Goal: Information Seeking & Learning: Learn about a topic

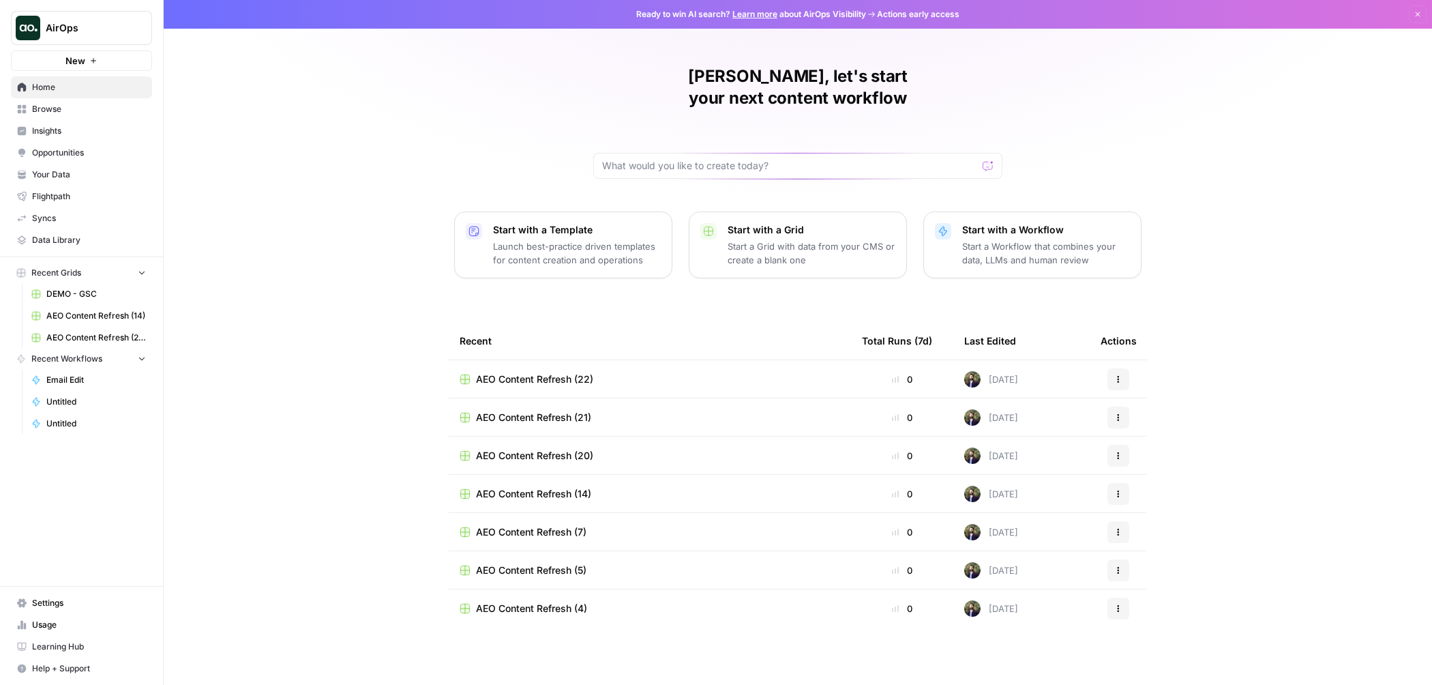
click at [83, 131] on span "Insights" at bounding box center [89, 131] width 114 height 12
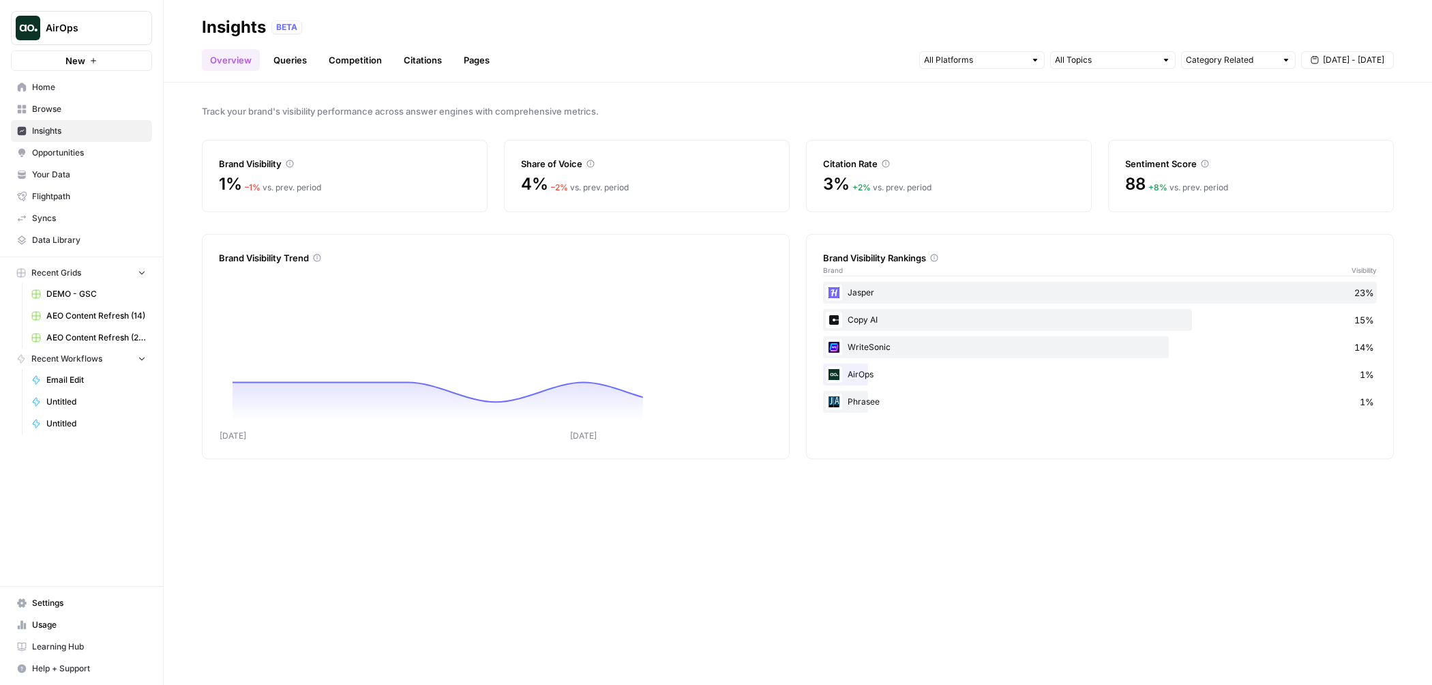
click at [513, 59] on div "Overview Queries Competition Citations Pages Category Related Sep 20 - Sep 26" at bounding box center [798, 54] width 1192 height 33
click at [473, 59] on link "Pages" at bounding box center [477, 60] width 42 height 22
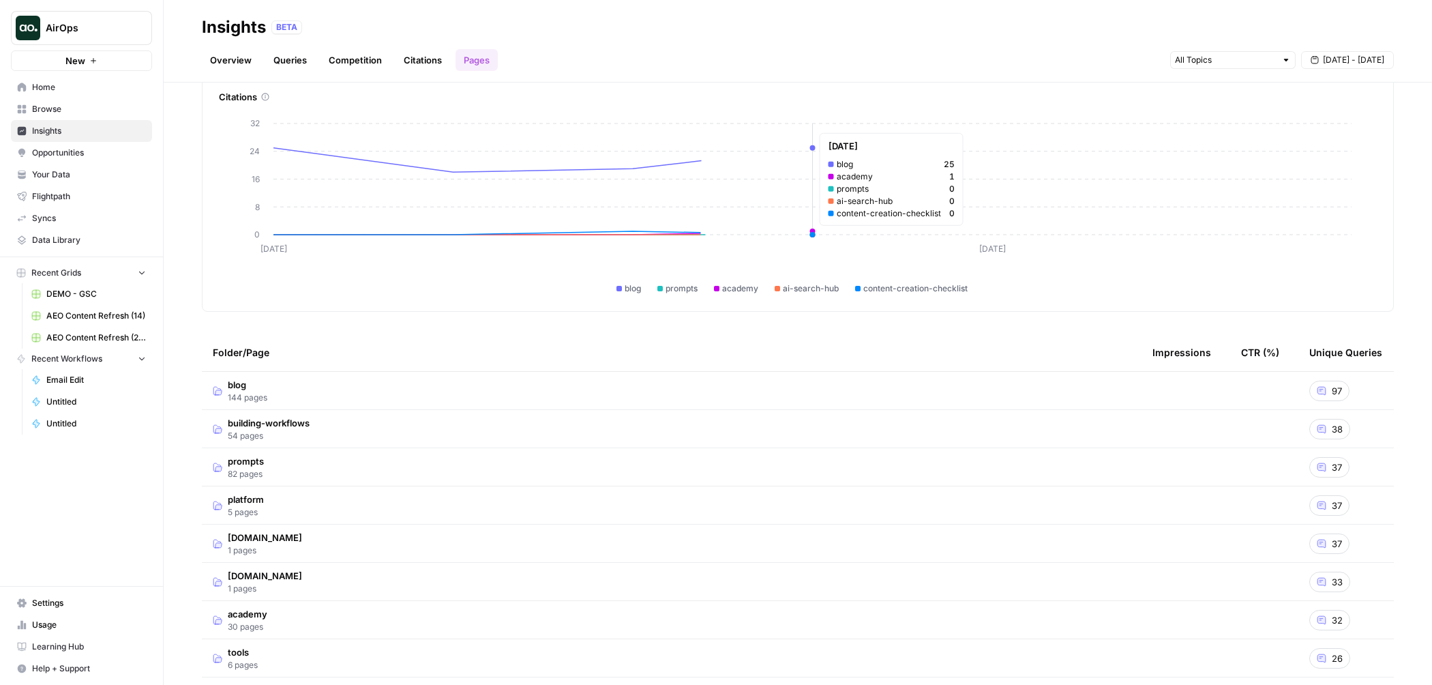
scroll to position [79, 0]
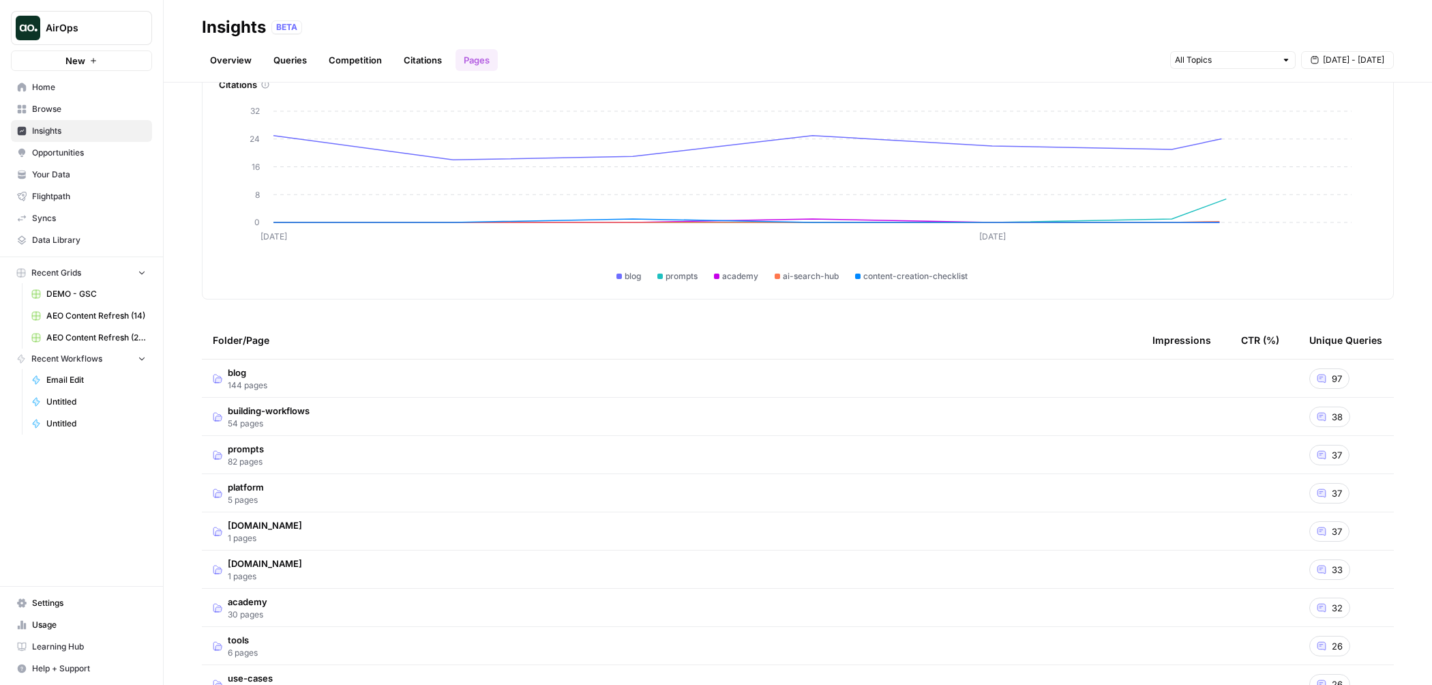
click at [760, 371] on td "blog 144 pages" at bounding box center [672, 378] width 940 height 38
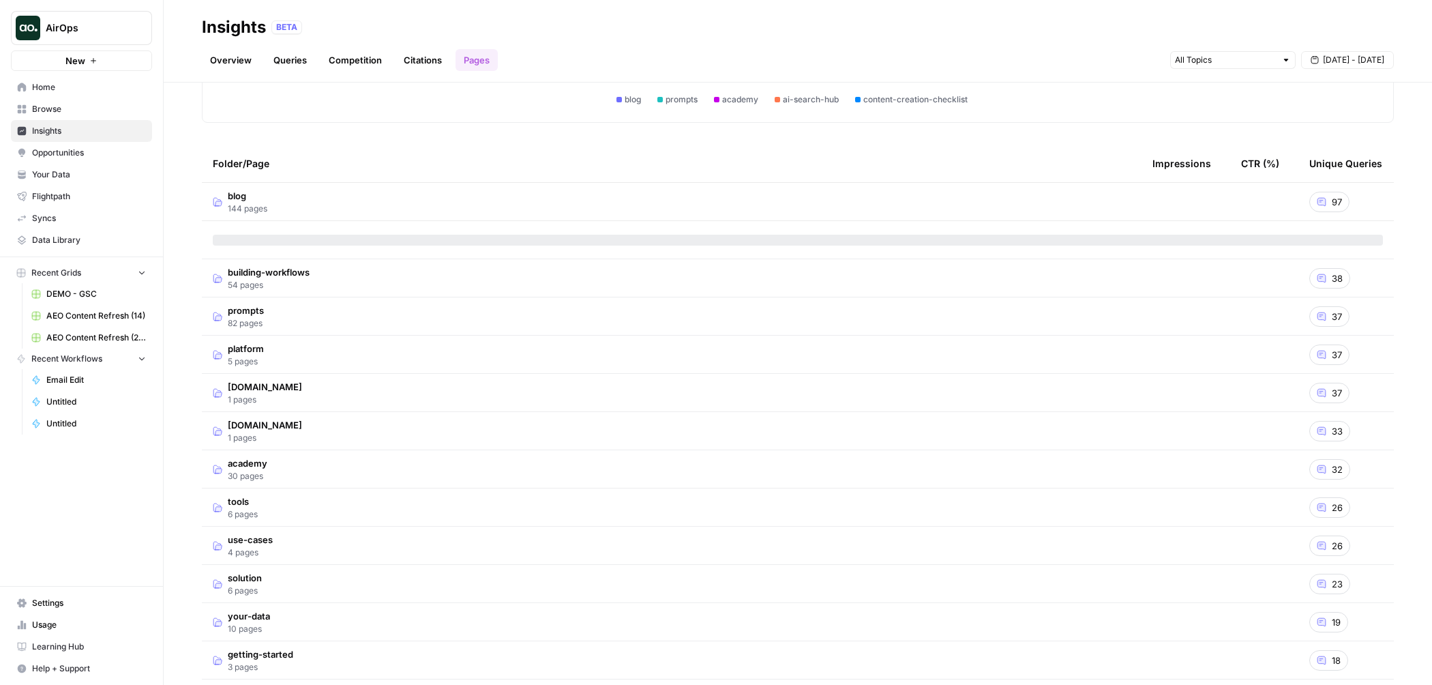
scroll to position [278, 0]
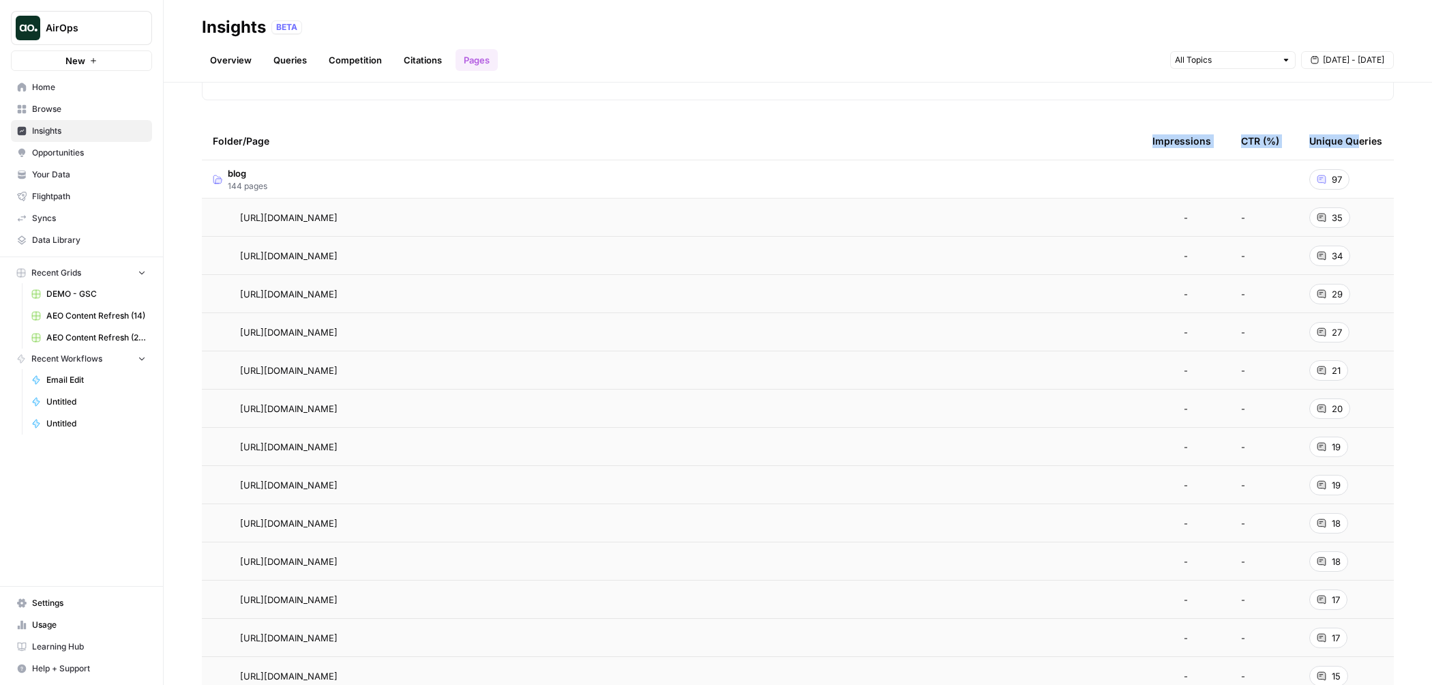
drag, startPoint x: 1137, startPoint y: 143, endPoint x: 1346, endPoint y: 143, distance: 208.7
click at [1346, 143] on tr "Folder/Page Impressions CTR (%) Unique Queries" at bounding box center [798, 141] width 1192 height 38
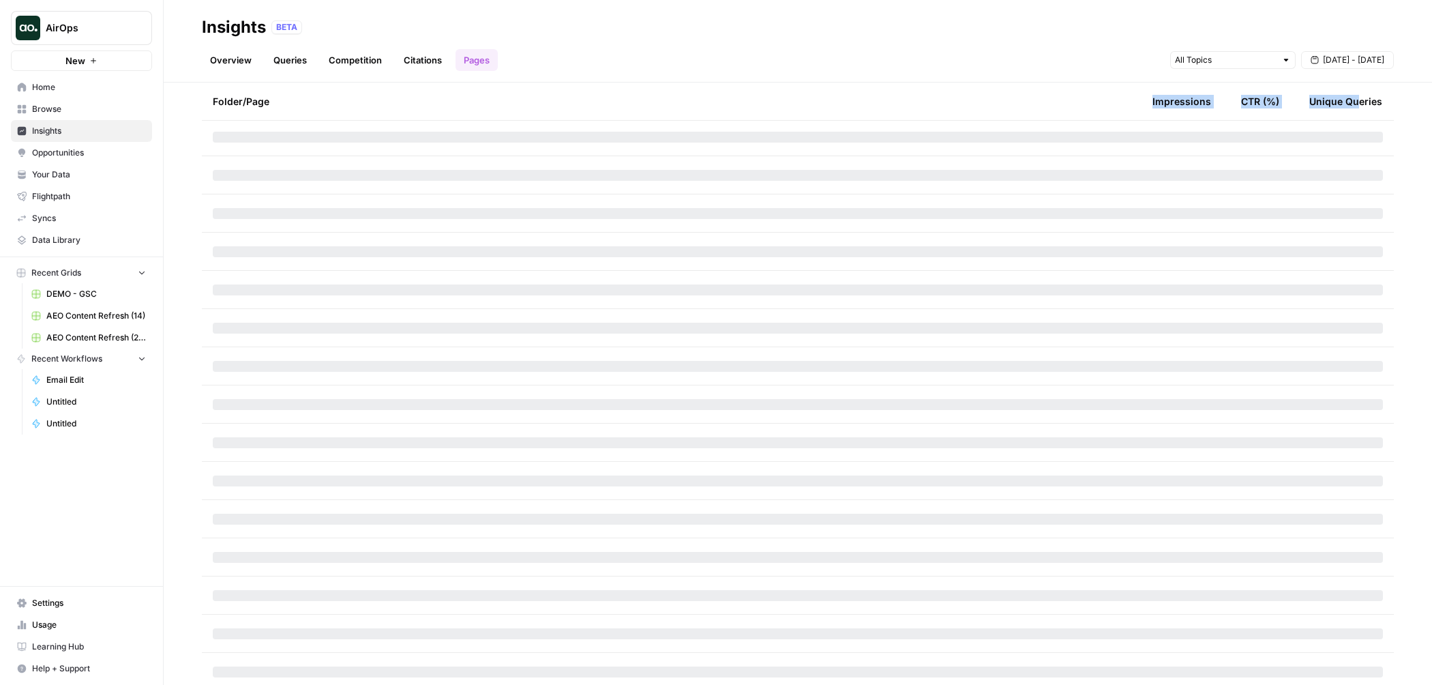
scroll to position [958, 0]
click at [96, 28] on span "AirOps" at bounding box center [87, 28] width 83 height 14
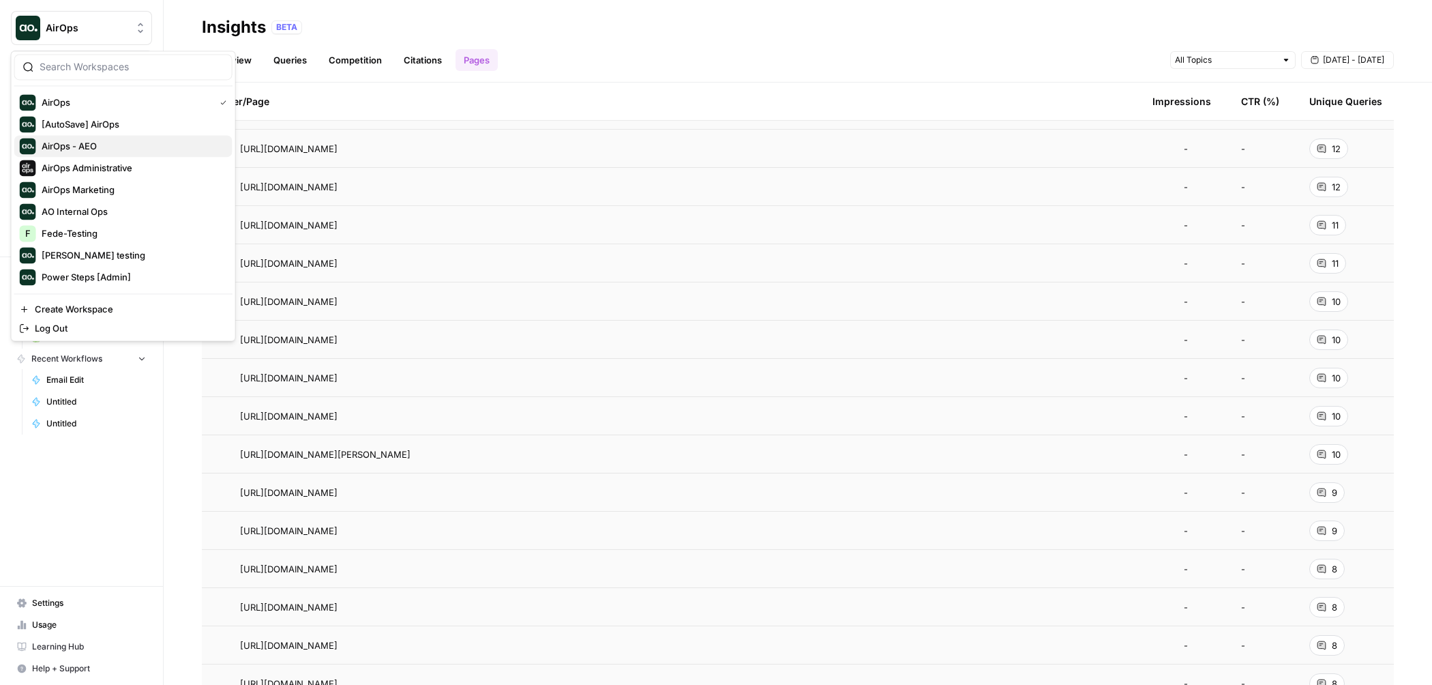
click at [104, 150] on span "AirOps - AEO" at bounding box center [132, 146] width 180 height 14
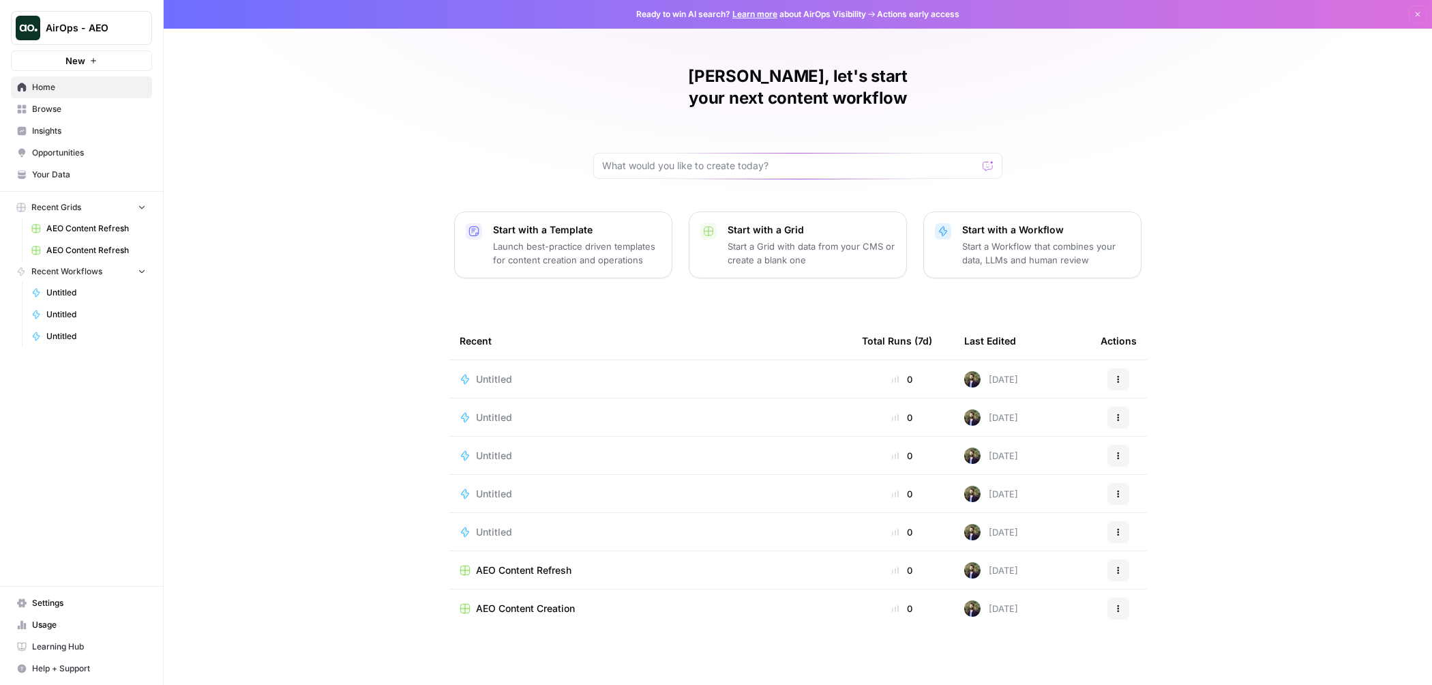
click at [59, 132] on span "Insights" at bounding box center [89, 131] width 114 height 12
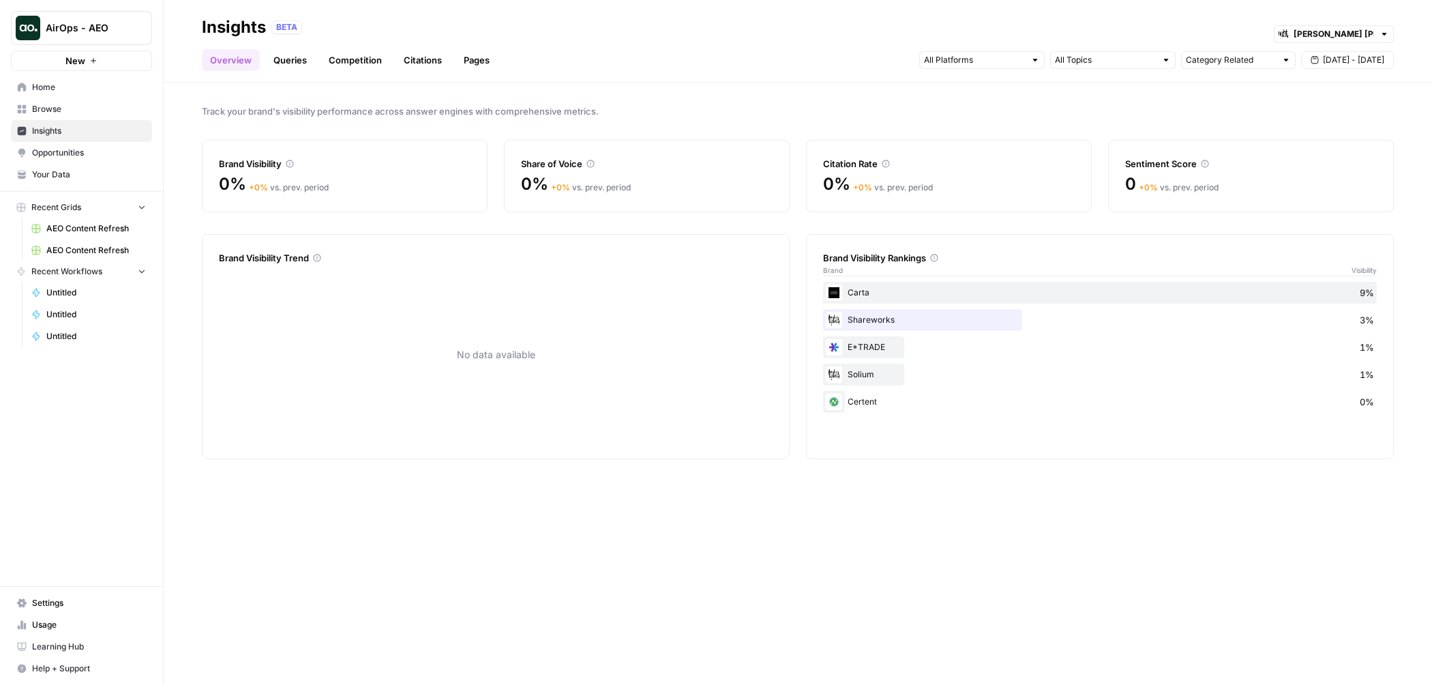
click at [467, 64] on link "Pages" at bounding box center [477, 60] width 42 height 22
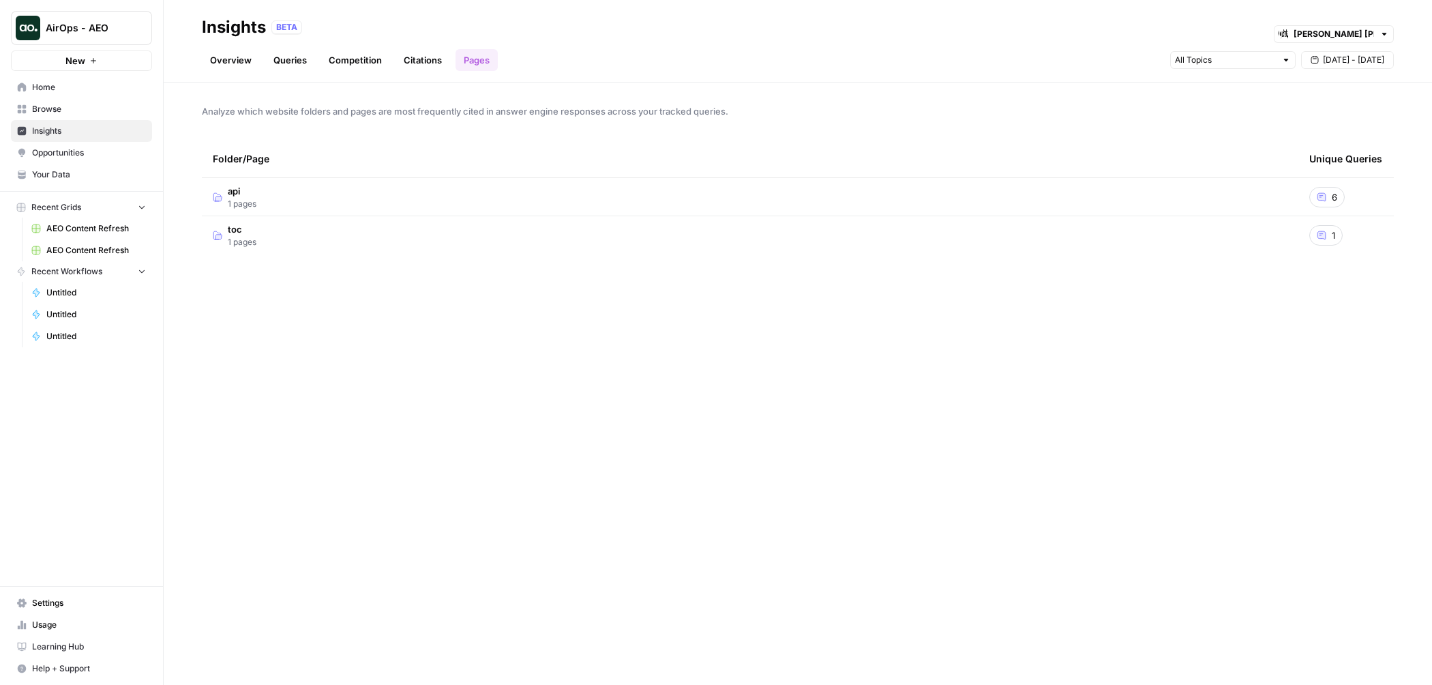
click at [301, 207] on td "api 1 pages" at bounding box center [750, 197] width 1097 height 38
click at [301, 273] on td "toc 1 pages" at bounding box center [750, 273] width 1097 height 38
click at [86, 27] on span "AirOps - AEO" at bounding box center [87, 28] width 83 height 14
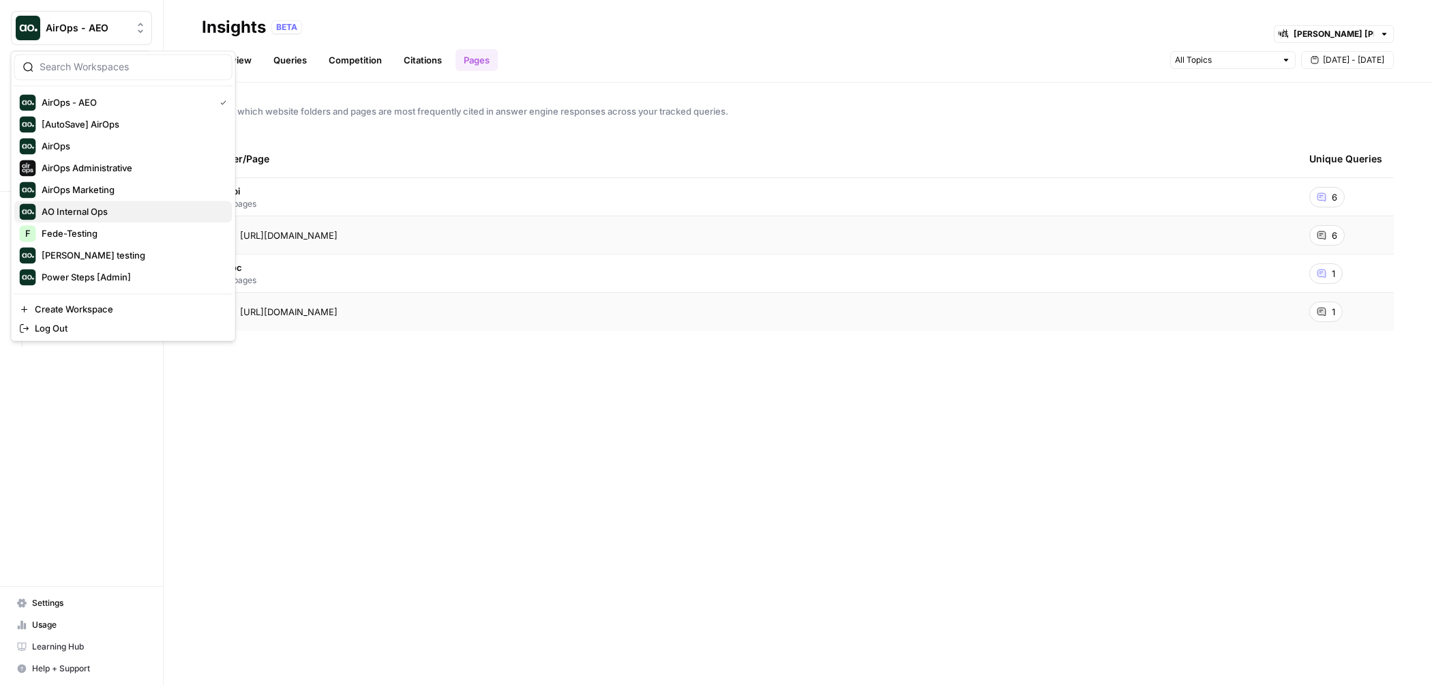
click at [138, 209] on span "AO Internal Ops" at bounding box center [132, 212] width 180 height 14
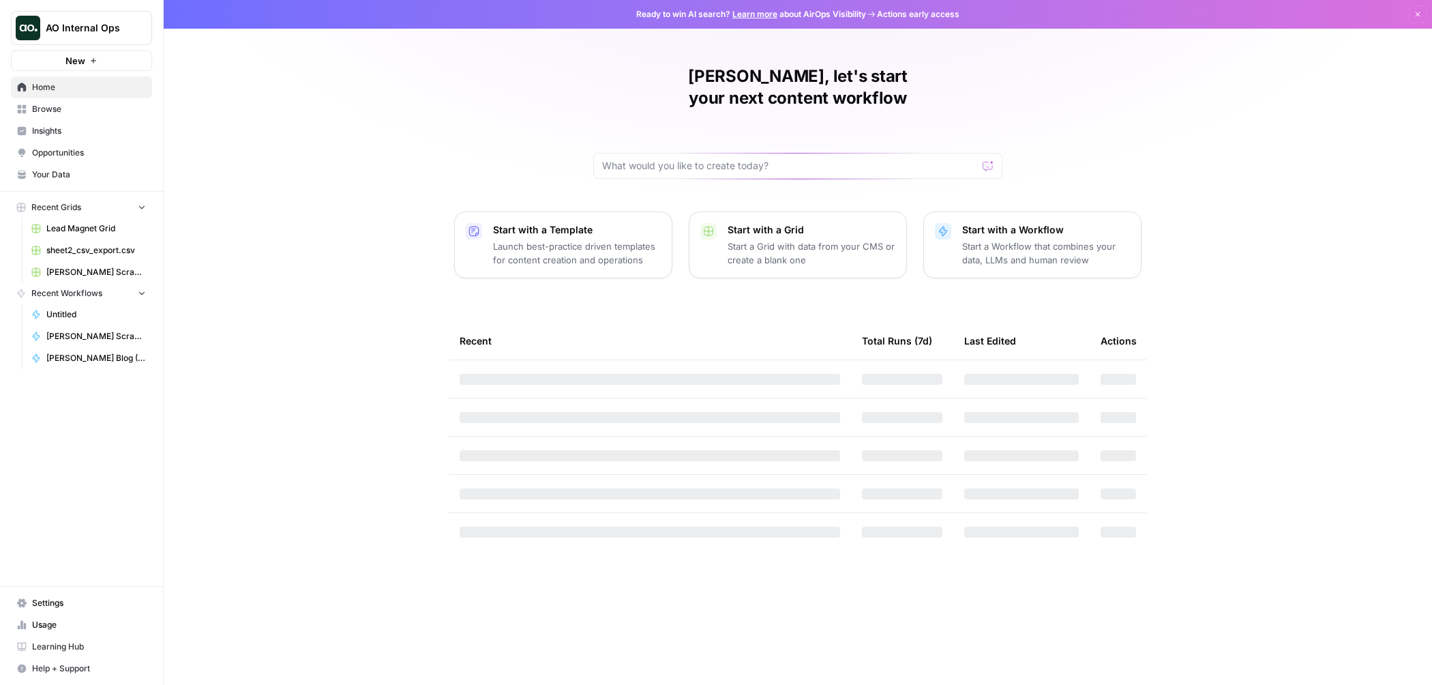
click at [63, 108] on span "Browse" at bounding box center [89, 109] width 114 height 12
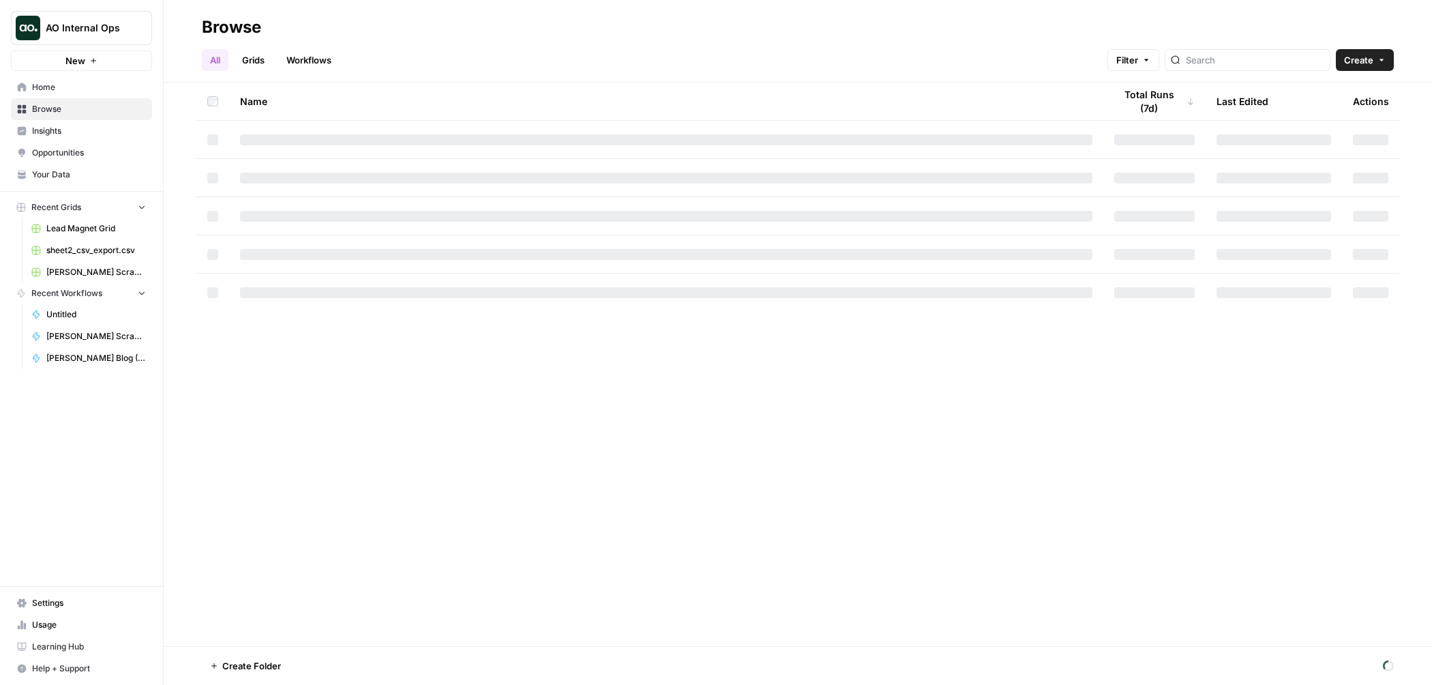
click at [66, 137] on link "Insights" at bounding box center [81, 131] width 141 height 22
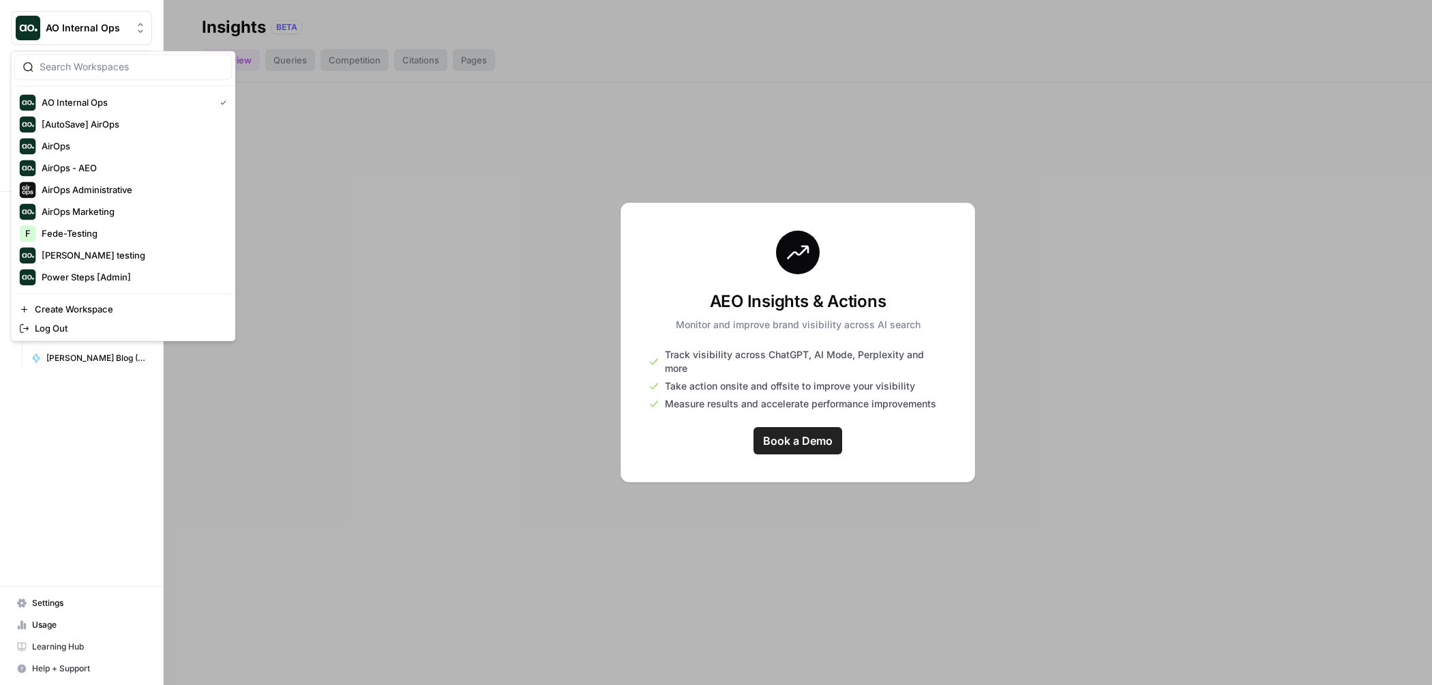
click at [106, 18] on button "AO Internal Ops" at bounding box center [81, 28] width 141 height 34
click at [511, 207] on div at bounding box center [798, 342] width 1268 height 685
